Goal: Task Accomplishment & Management: Manage account settings

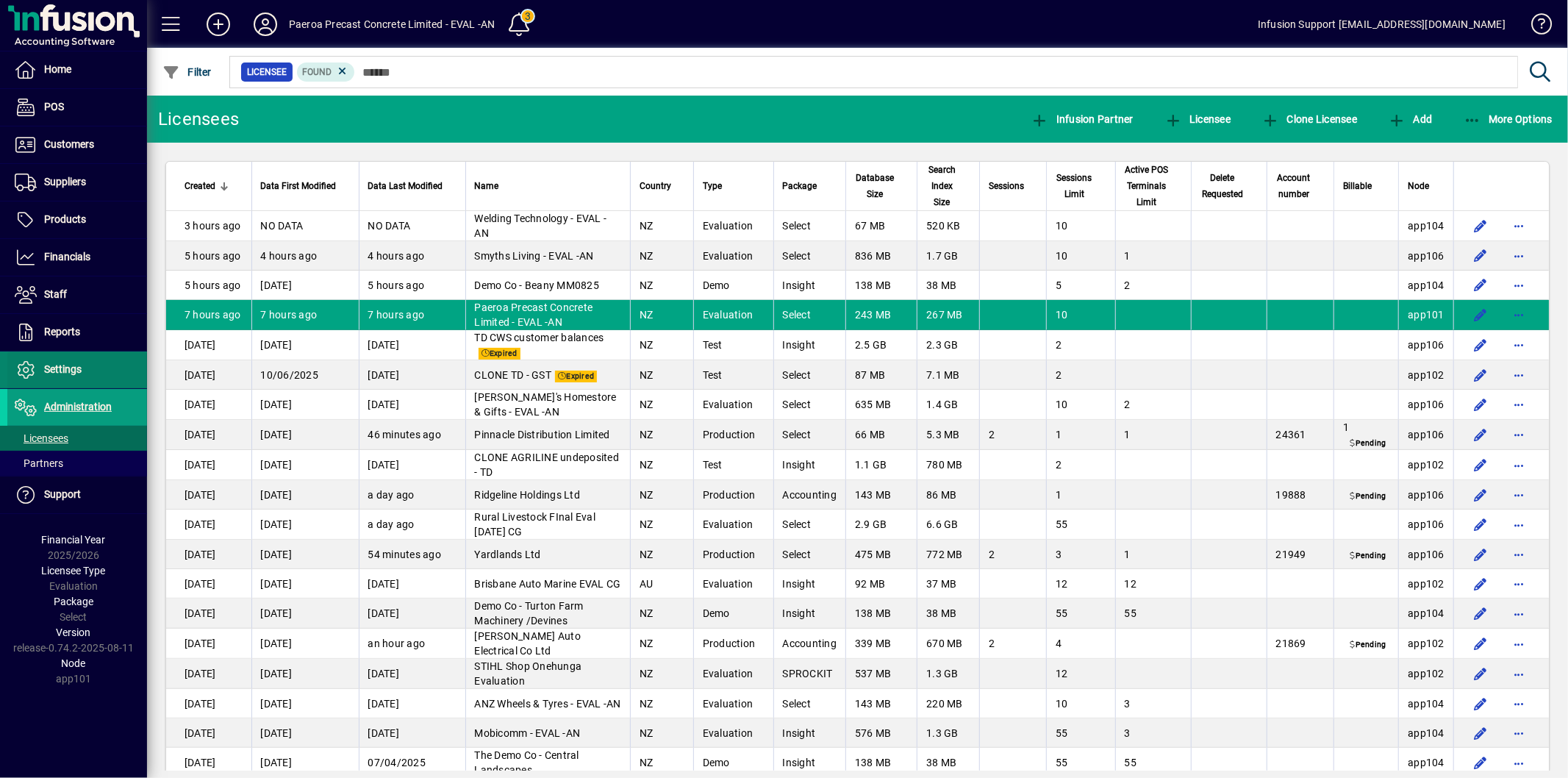
click at [55, 370] on span "Settings" at bounding box center [63, 369] width 38 height 12
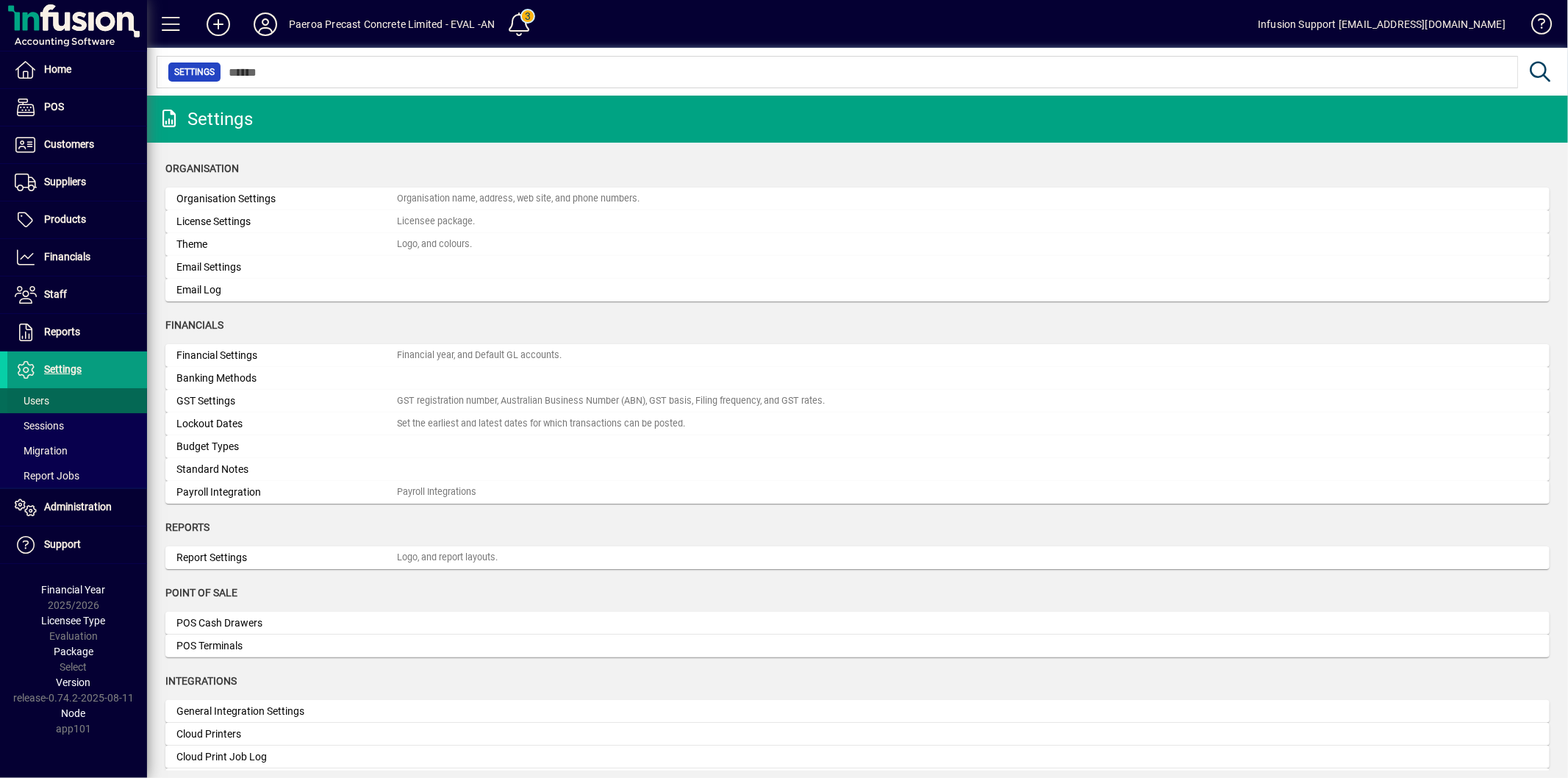
click at [39, 398] on span "Users" at bounding box center [32, 401] width 34 height 12
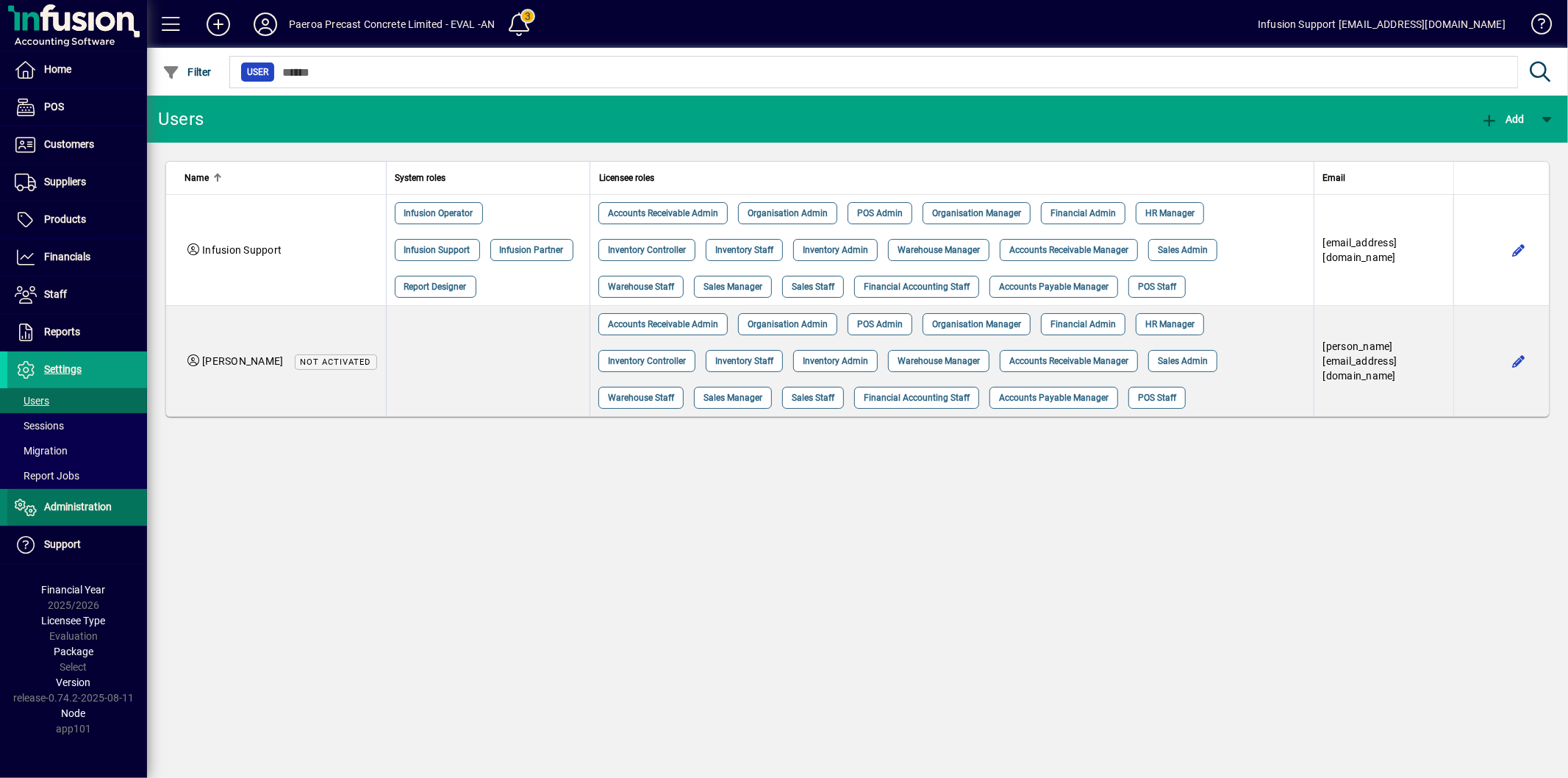
click at [85, 515] on span "Administration" at bounding box center [59, 507] width 104 height 18
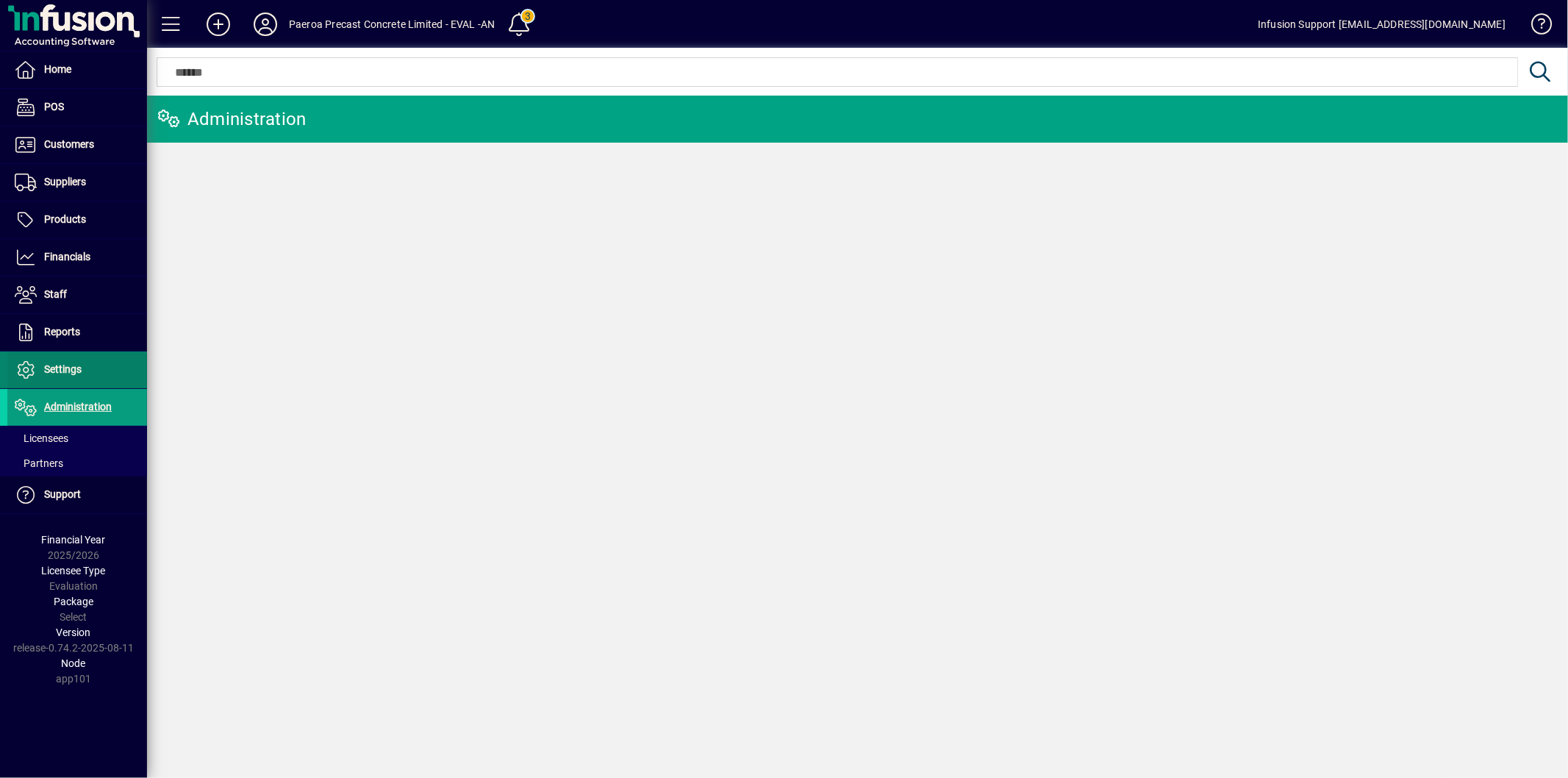
click at [70, 372] on span "Settings" at bounding box center [63, 369] width 38 height 12
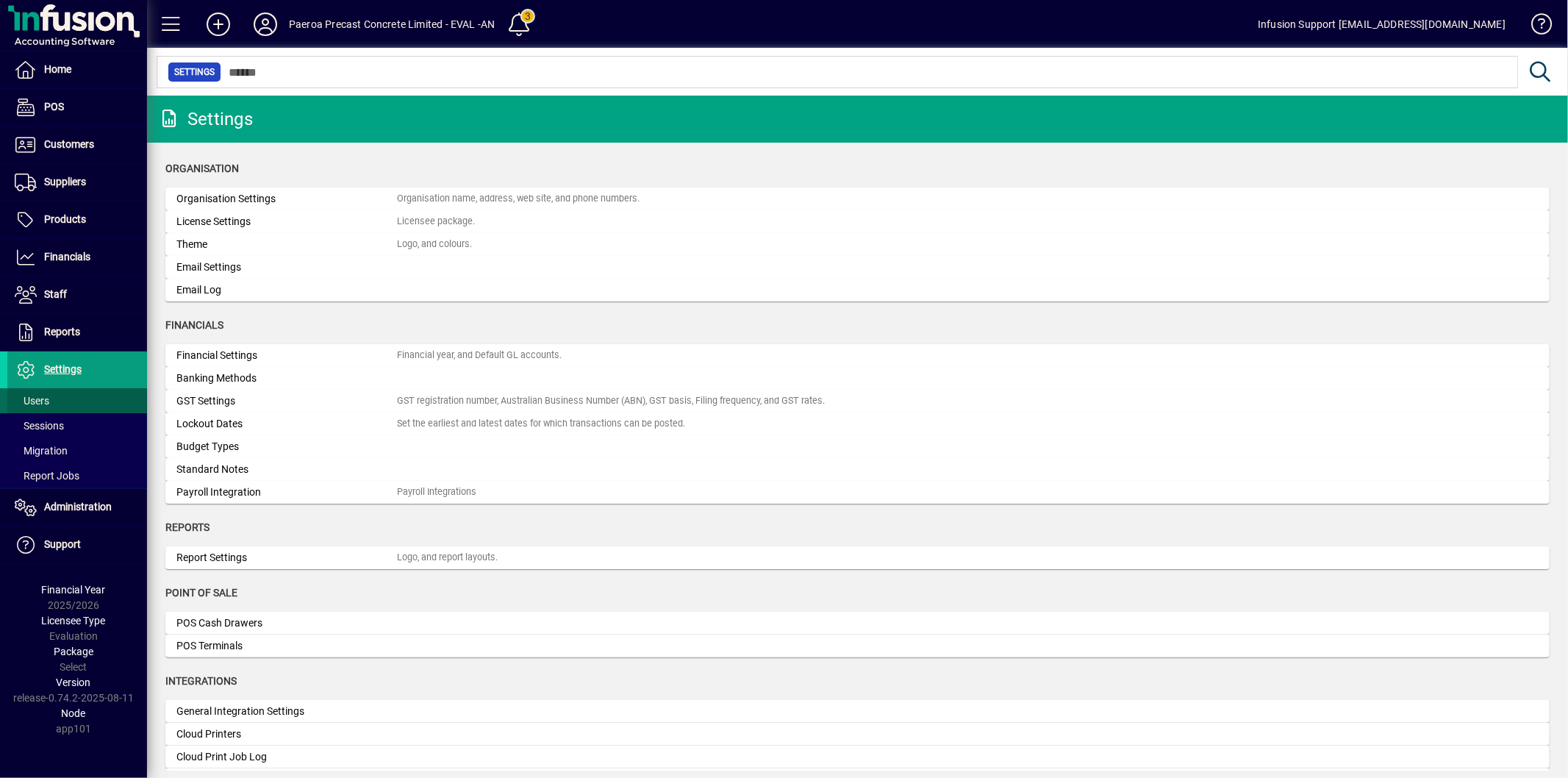
click at [50, 397] on span at bounding box center [77, 401] width 140 height 35
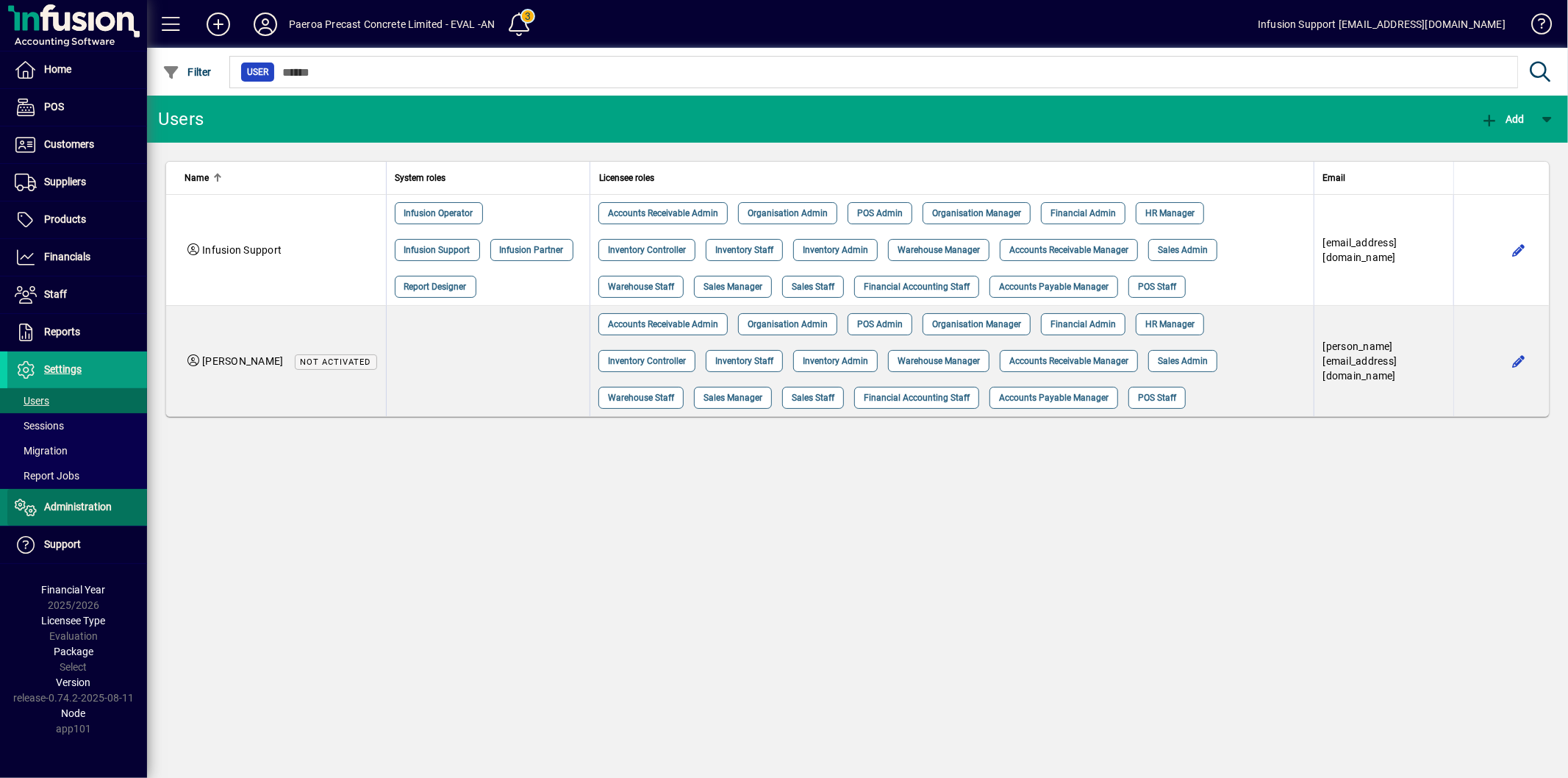
click at [77, 516] on span "Administration" at bounding box center [59, 507] width 104 height 18
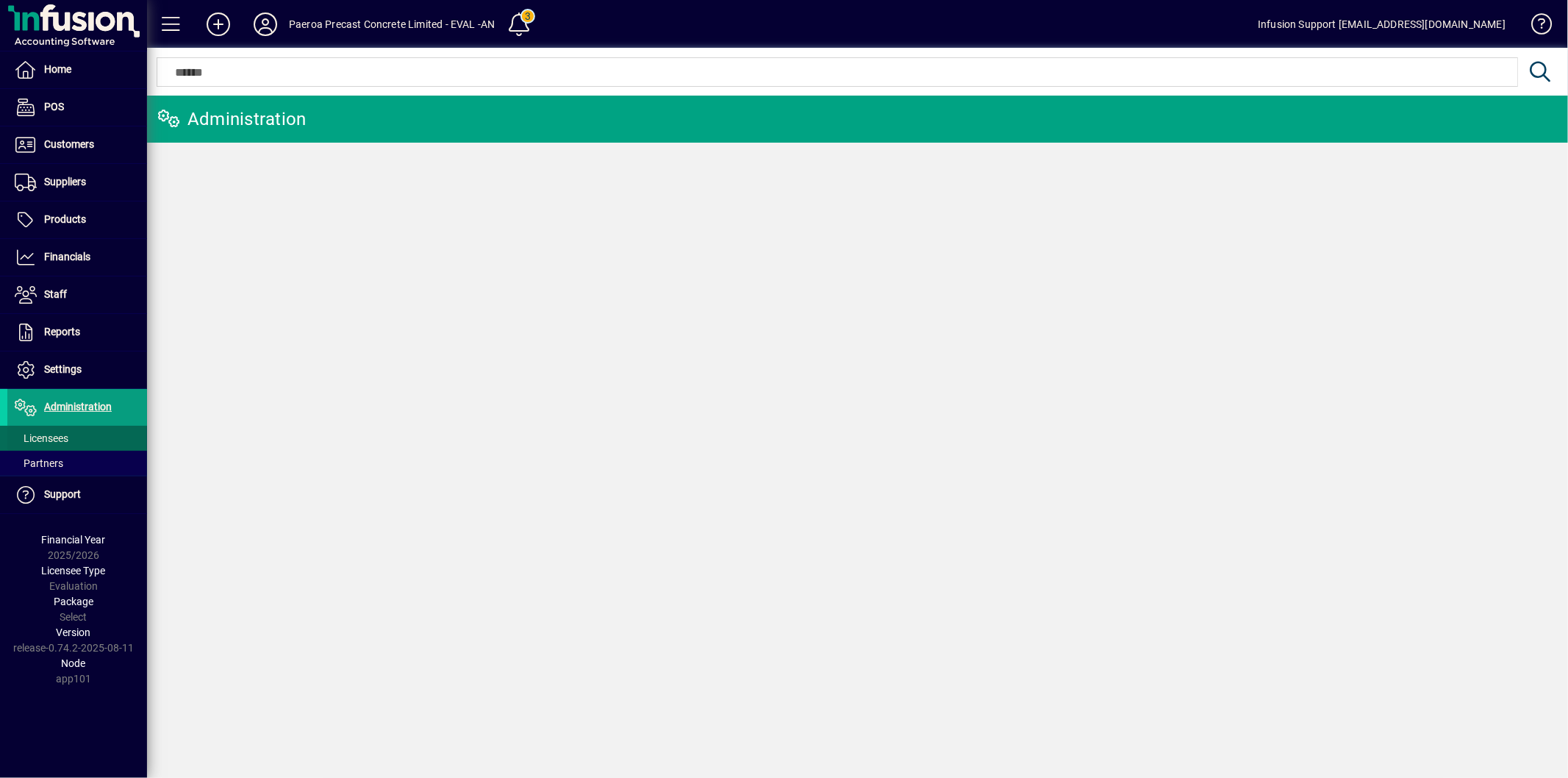
click at [81, 443] on span at bounding box center [77, 438] width 140 height 35
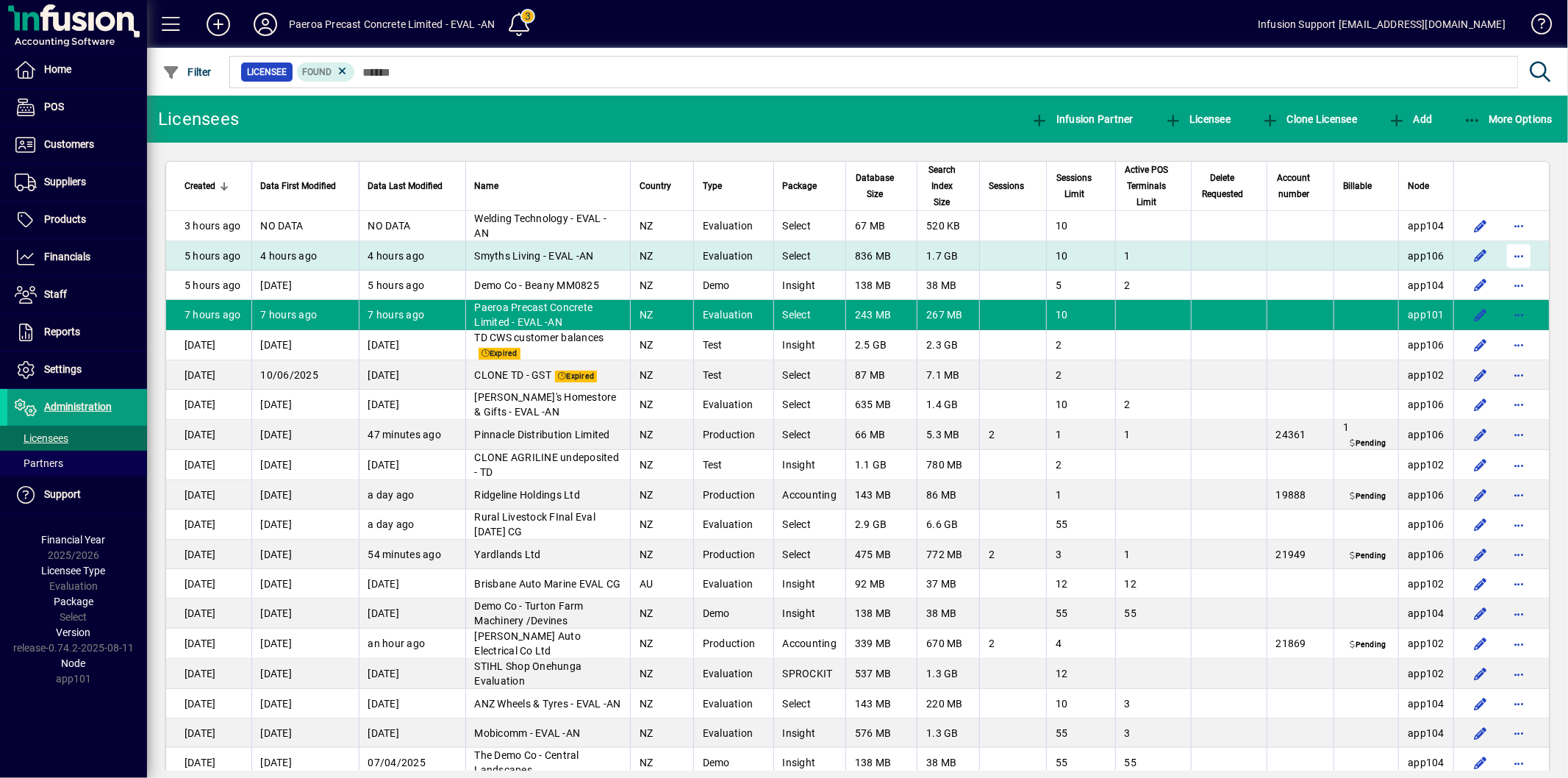
click at [1501, 252] on span "button" at bounding box center [1519, 256] width 35 height 35
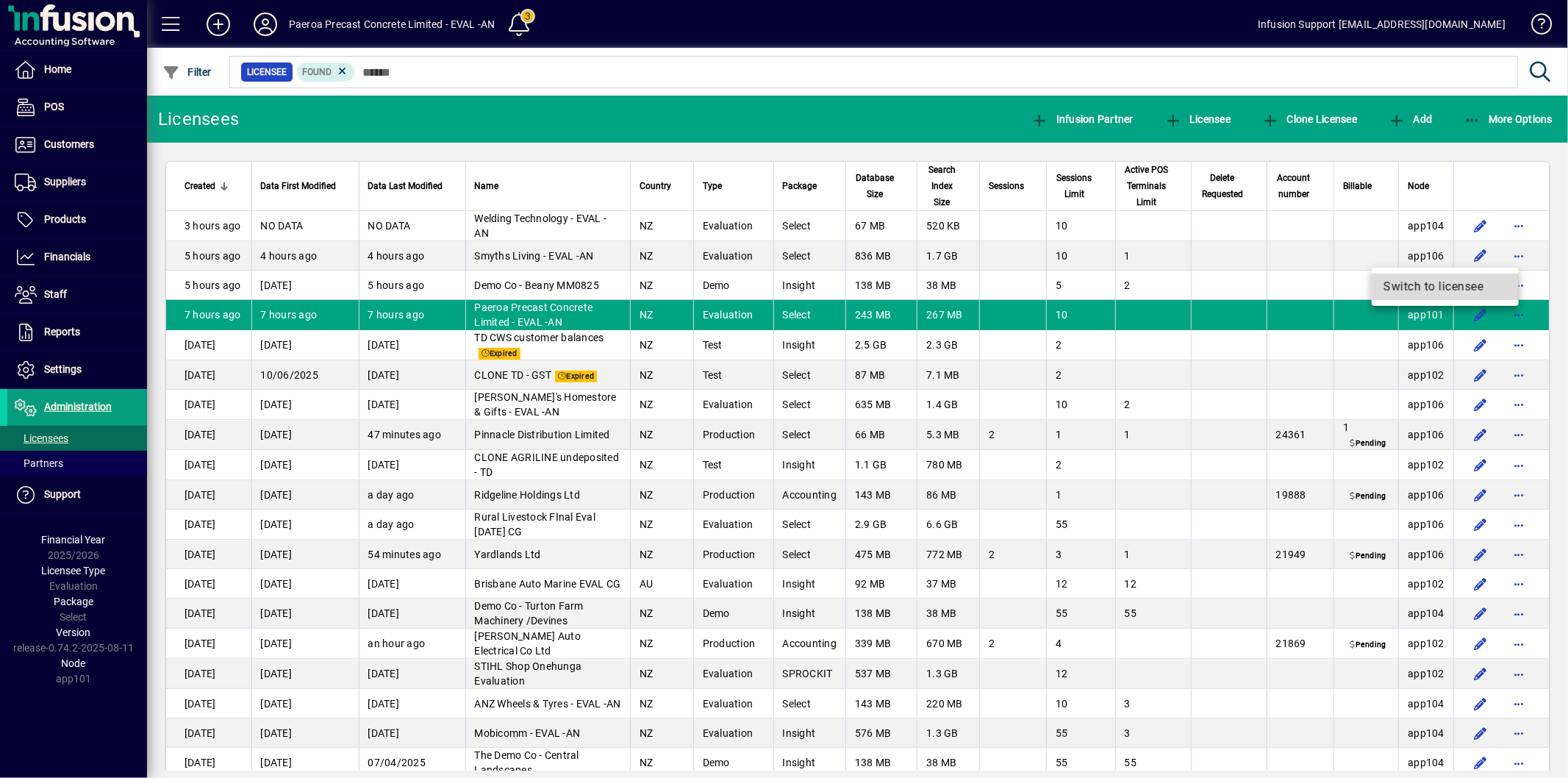
click at [1444, 283] on span "Switch to licensee" at bounding box center [1445, 287] width 124 height 18
